Goal: Find specific page/section: Find specific page/section

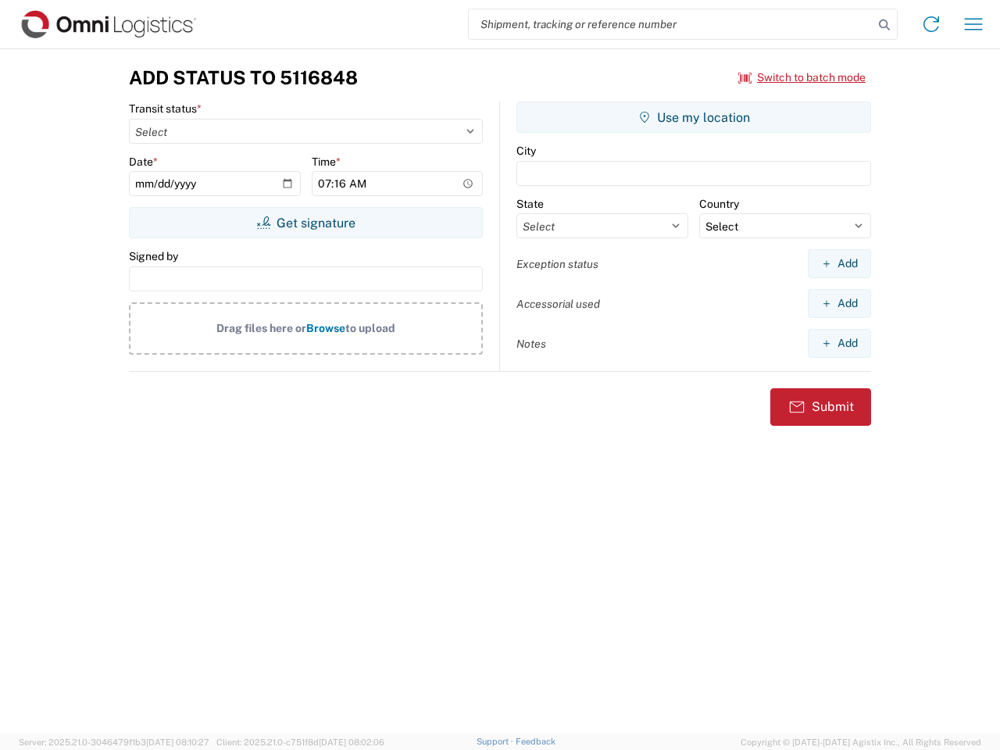
click at [671, 24] on input "search" at bounding box center [671, 24] width 405 height 30
click at [884, 25] on icon at bounding box center [884, 25] width 22 height 22
click at [931, 24] on icon at bounding box center [931, 24] width 25 height 25
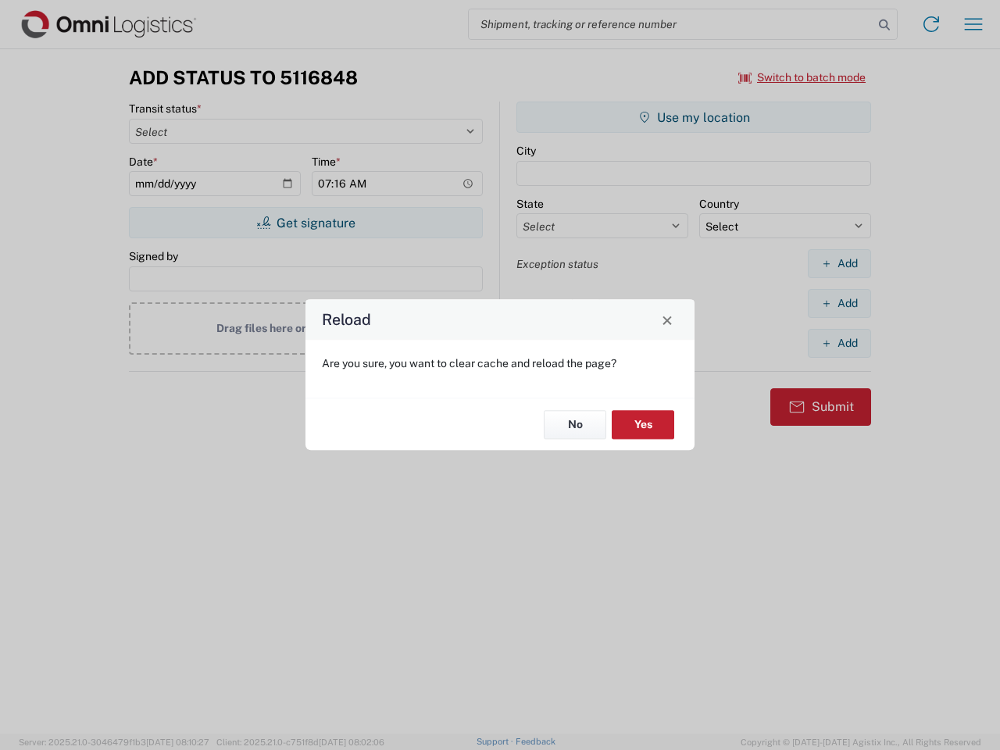
click at [973, 24] on div "Reload Are you sure, you want to clear cache and reload the page? No Yes" at bounding box center [500, 375] width 1000 height 750
click at [802, 77] on div "Reload Are you sure, you want to clear cache and reload the page? No Yes" at bounding box center [500, 375] width 1000 height 750
click at [305, 223] on div "Reload Are you sure, you want to clear cache and reload the page? No Yes" at bounding box center [500, 375] width 1000 height 750
click at [694, 117] on div "Reload Are you sure, you want to clear cache and reload the page? No Yes" at bounding box center [500, 375] width 1000 height 750
click at [839, 263] on div "Reload Are you sure, you want to clear cache and reload the page? No Yes" at bounding box center [500, 375] width 1000 height 750
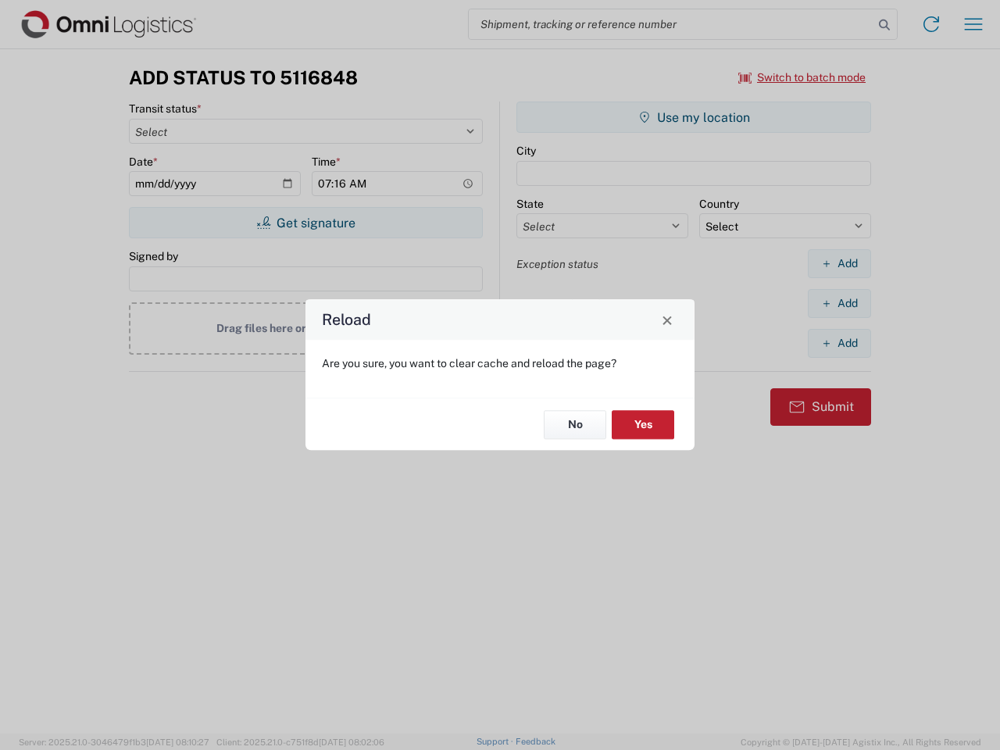
click at [839, 303] on div "Reload Are you sure, you want to clear cache and reload the page? No Yes" at bounding box center [500, 375] width 1000 height 750
click at [839, 343] on div "Reload Are you sure, you want to clear cache and reload the page? No Yes" at bounding box center [500, 375] width 1000 height 750
